Goal: Task Accomplishment & Management: Manage account settings

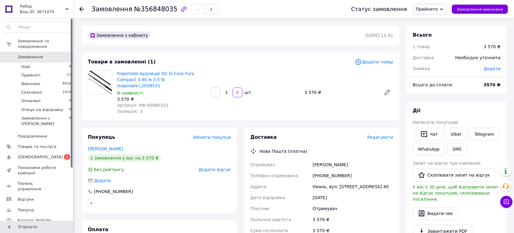
click at [320, 181] on div "Умань, вул. [STREET_ADDRESS] 40" at bounding box center [352, 186] width 83 height 11
copy div "Умань"
drag, startPoint x: 312, startPoint y: 157, endPoint x: 374, endPoint y: 161, distance: 62.0
click at [374, 161] on div "[PERSON_NAME]" at bounding box center [352, 164] width 83 height 11
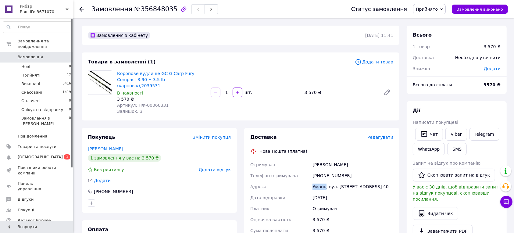
copy div "[PERSON_NAME]"
click at [344, 181] on div "Умань, вул. [STREET_ADDRESS] 40" at bounding box center [352, 186] width 83 height 11
click at [345, 181] on div "Умань, вул. [STREET_ADDRESS] 40" at bounding box center [352, 186] width 83 height 11
copy div "Незалежності"
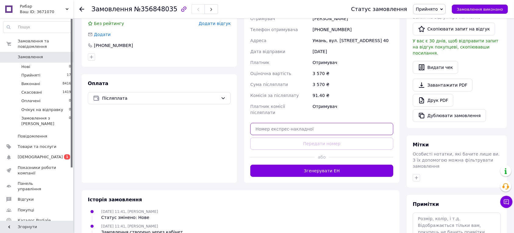
paste input "20451225343722"
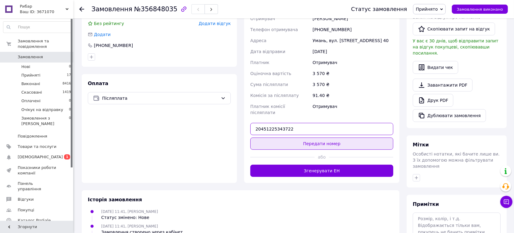
type input "20451225343722"
click at [318, 137] on button "Передати номер" at bounding box center [321, 143] width 143 height 12
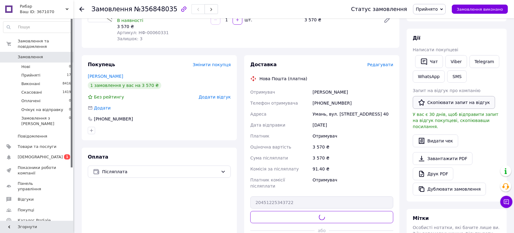
scroll to position [65, 0]
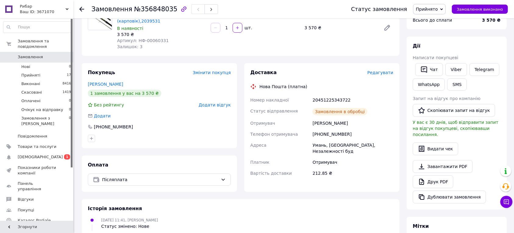
click at [454, 85] on button "SMS" at bounding box center [456, 84] width 19 height 12
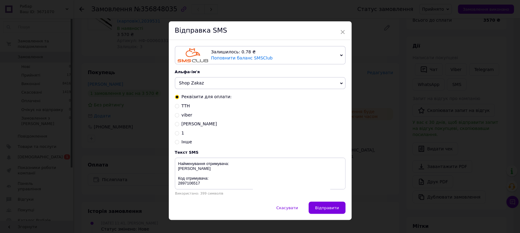
click at [185, 106] on span "ТТН" at bounding box center [186, 105] width 9 height 5
click at [179, 106] on input "ТТН" at bounding box center [177, 105] width 4 height 4
radio input "true"
radio input "false"
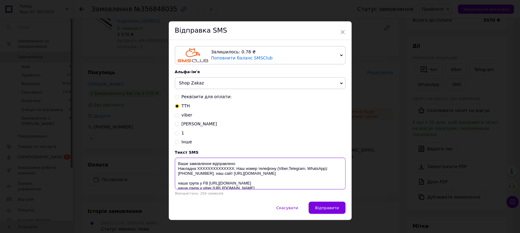
click at [207, 171] on textarea "Ваше замовлення відправлено Накладна XXXXXXXXXXXXXX. Наш номер телефону (Viber,…" at bounding box center [260, 173] width 171 height 32
paste textarea "20451225343722"
type textarea "Ваше замовлення відправлено Накладна 20451225343722. Наш номер телефону (Viber,…"
drag, startPoint x: 471, startPoint y: 65, endPoint x: 450, endPoint y: 70, distance: 22.4
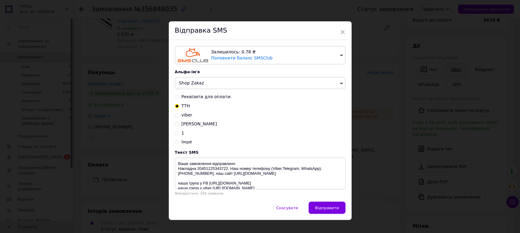
click at [470, 65] on div "× Відправка SMS Залишилось: 0.78 ₴ Поповнити баланс SMSClub Підключити LetsAds …" at bounding box center [260, 116] width 520 height 233
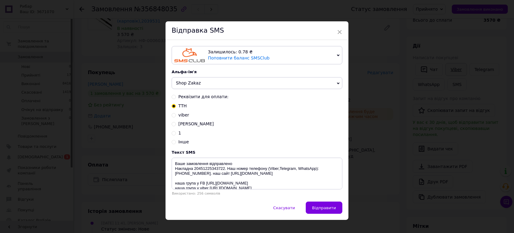
click at [450, 70] on link "Viber" at bounding box center [455, 69] width 21 height 13
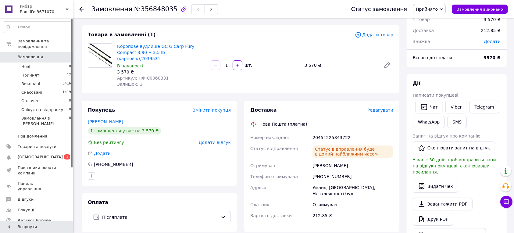
scroll to position [0, 0]
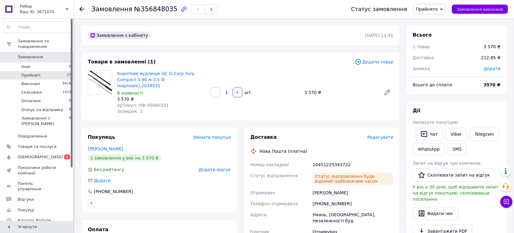
click at [61, 71] on li "Прийняті 17" at bounding box center [37, 75] width 75 height 9
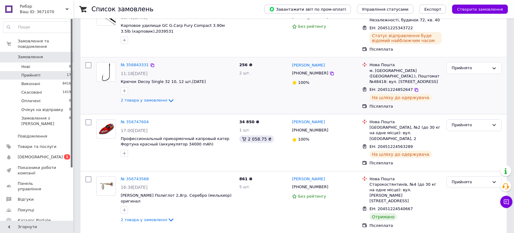
scroll to position [122, 0]
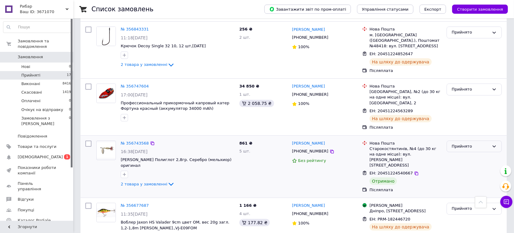
click at [479, 143] on div "Прийнято" at bounding box center [469, 146] width 37 height 6
click at [472, 153] on li "Виконано" at bounding box center [474, 158] width 55 height 11
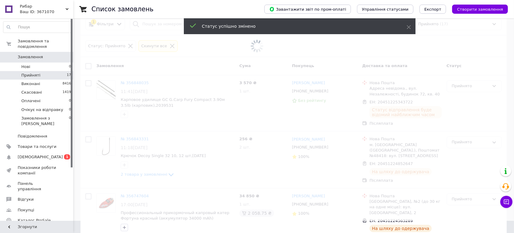
scroll to position [0, 0]
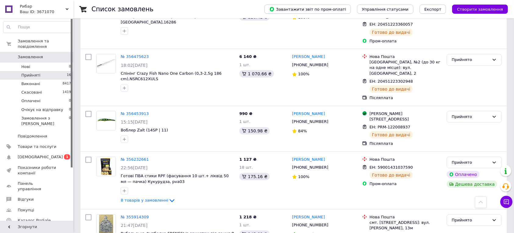
scroll to position [590, 0]
